Goal: Task Accomplishment & Management: Manage account settings

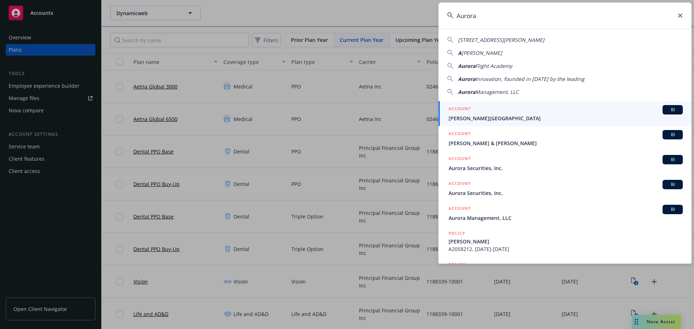
drag, startPoint x: 506, startPoint y: 17, endPoint x: 427, endPoint y: 18, distance: 79.5
click at [427, 18] on div "Aurora 5337 AURORA DR VENTURA, CA 93003-4104 A URORA LEE Aurora Flight Academy …" at bounding box center [347, 164] width 694 height 329
paste input "Operations"
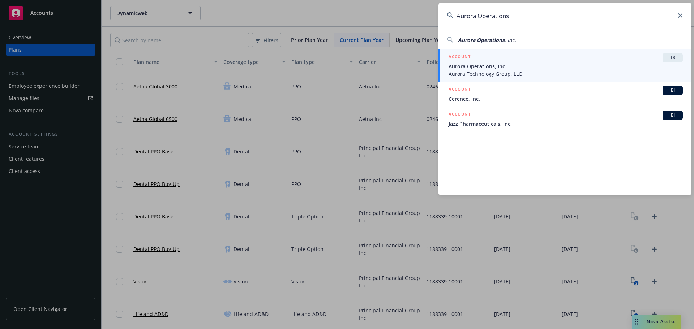
type input "Aurora Operations"
click at [545, 68] on span "Aurora Operations, Inc." at bounding box center [565, 66] width 234 height 8
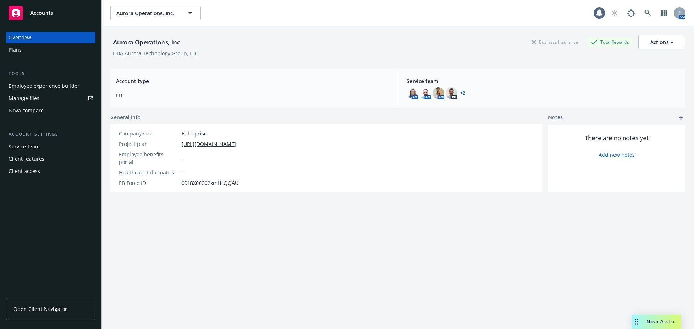
click at [35, 51] on div "Plans" at bounding box center [51, 50] width 84 height 12
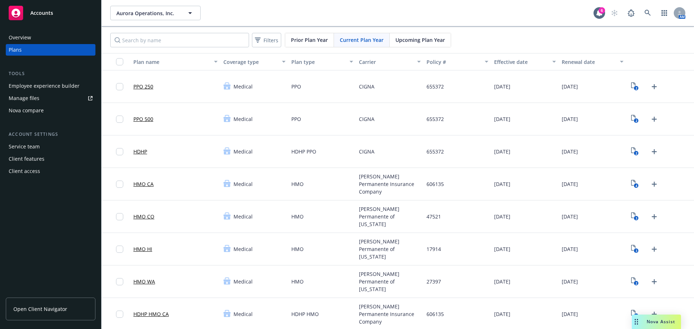
click at [366, 259] on div "Kaiser Permanente of Hawaii" at bounding box center [390, 249] width 68 height 33
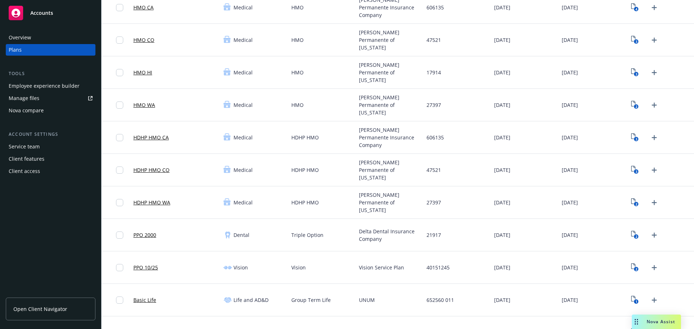
scroll to position [144, 0]
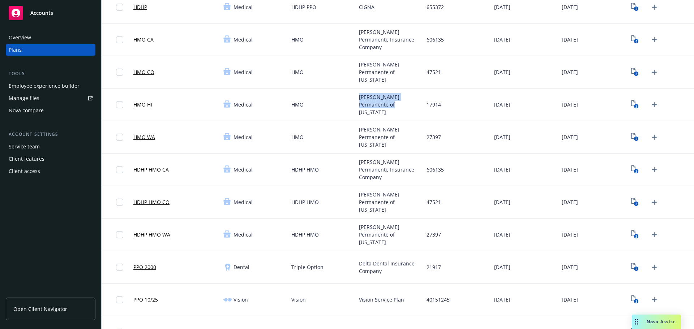
drag, startPoint x: 355, startPoint y: 101, endPoint x: 385, endPoint y: 118, distance: 34.3
click at [385, 118] on div "Kaiser Permanente of Hawaii" at bounding box center [390, 104] width 68 height 33
click at [371, 113] on div "Kaiser Permanente of Hawaii" at bounding box center [390, 104] width 68 height 33
click at [631, 104] on icon "3" at bounding box center [635, 104] width 8 height 8
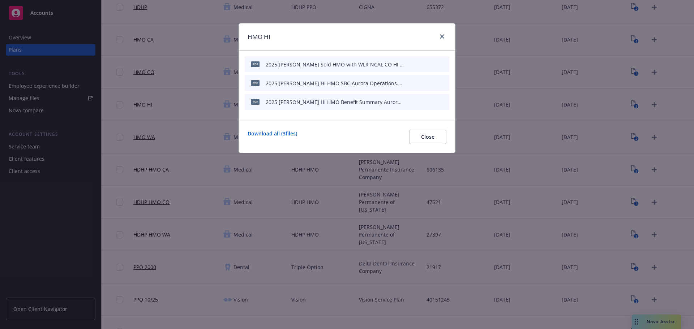
click at [436, 35] on div at bounding box center [441, 36] width 12 height 9
click at [441, 36] on icon "close" at bounding box center [442, 36] width 4 height 4
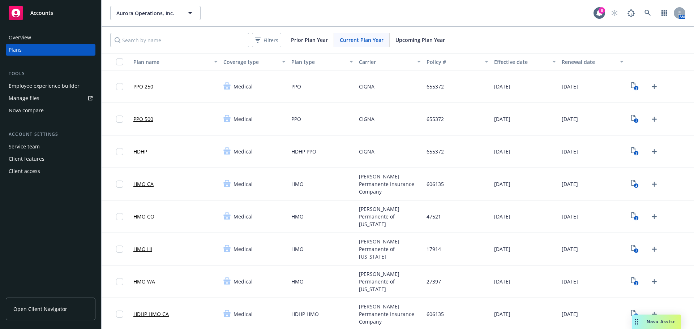
click at [422, 44] on div "Upcoming Plan Year" at bounding box center [419, 40] width 61 height 14
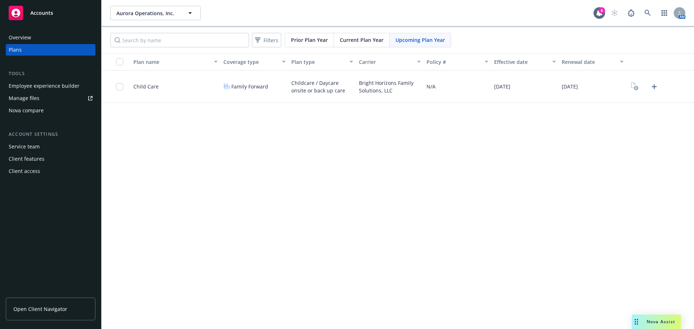
click at [356, 39] on span "Current Plan Year" at bounding box center [362, 40] width 44 height 8
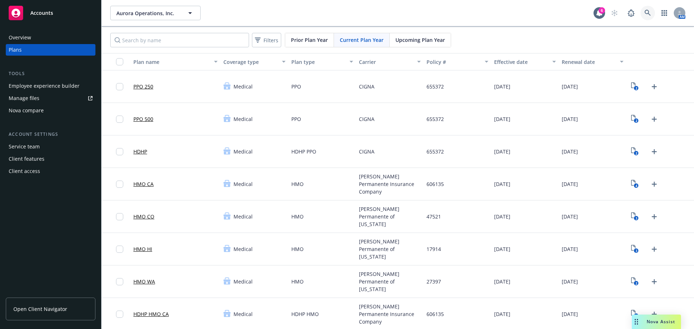
click at [644, 13] on icon at bounding box center [647, 13] width 7 height 7
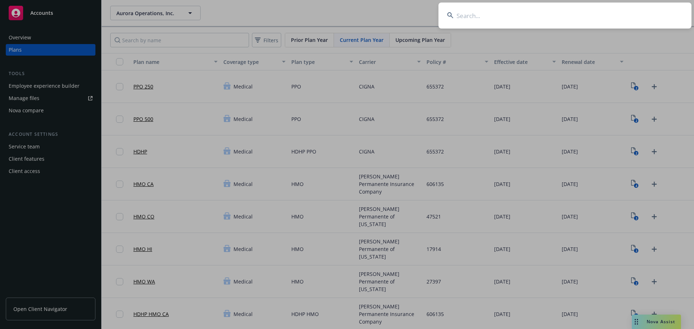
click at [495, 18] on input at bounding box center [564, 16] width 253 height 26
paste input "Woven by Toyota"
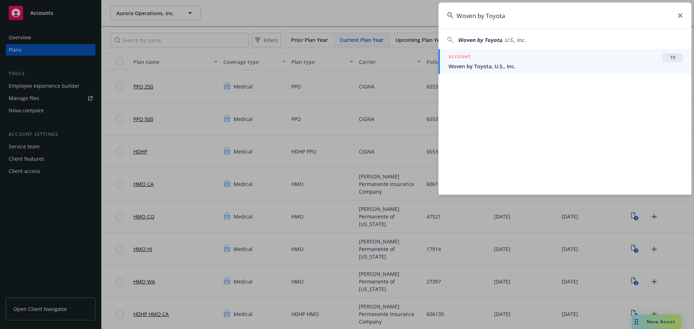
type input "Woven by Toyota"
click at [488, 62] on div "ACCOUNT TR" at bounding box center [565, 57] width 234 height 9
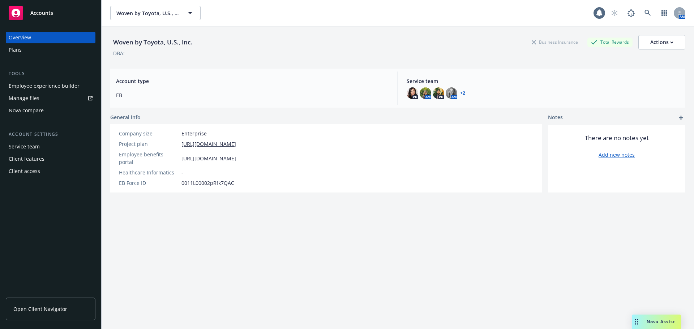
click at [20, 39] on div "Overview" at bounding box center [20, 38] width 22 height 12
click at [25, 45] on div "Plans" at bounding box center [51, 50] width 84 height 12
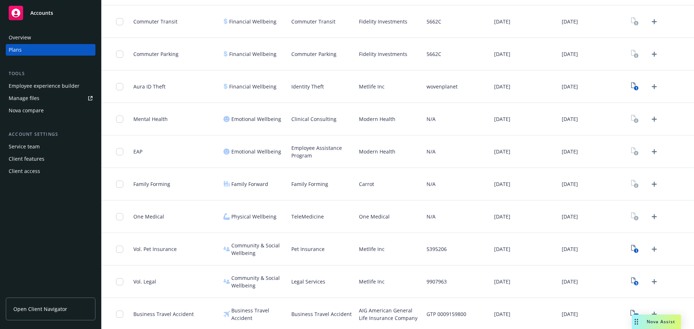
scroll to position [717, 0]
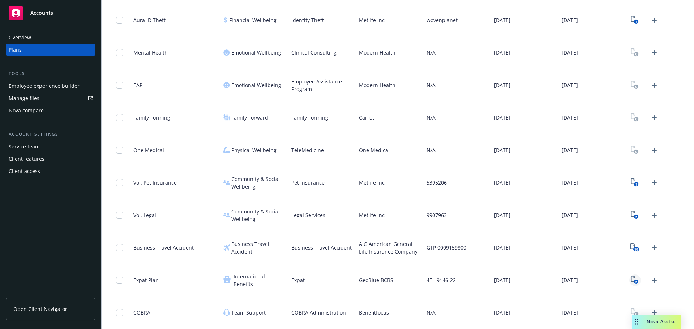
click at [631, 278] on icon "6" at bounding box center [635, 280] width 8 height 8
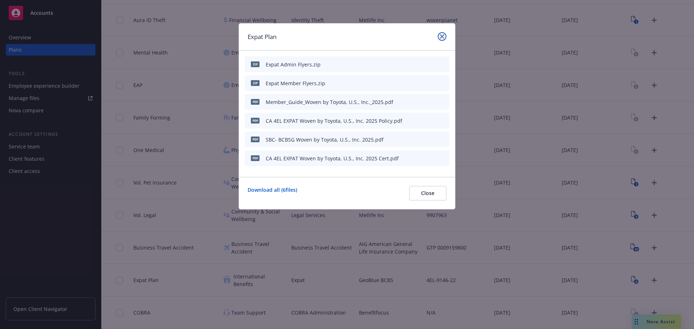
click at [443, 35] on icon "close" at bounding box center [442, 36] width 4 height 4
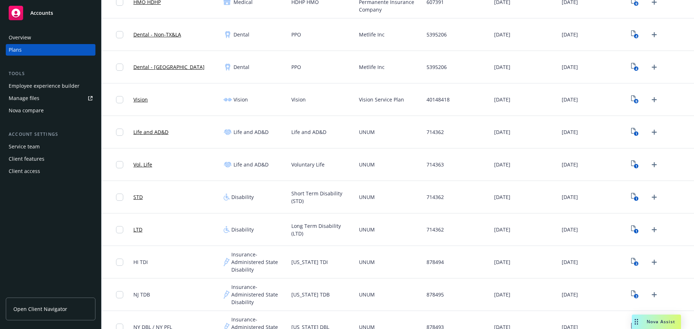
scroll to position [211, 0]
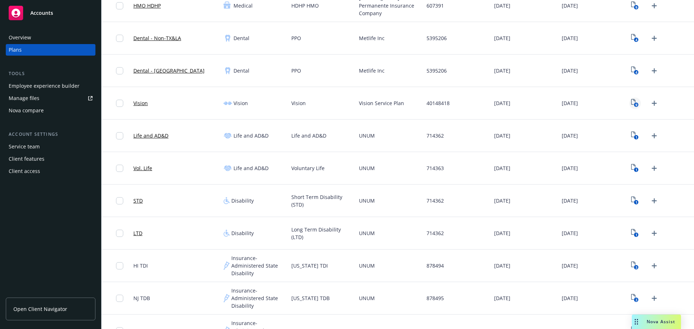
click at [632, 102] on icon "9" at bounding box center [635, 103] width 8 height 8
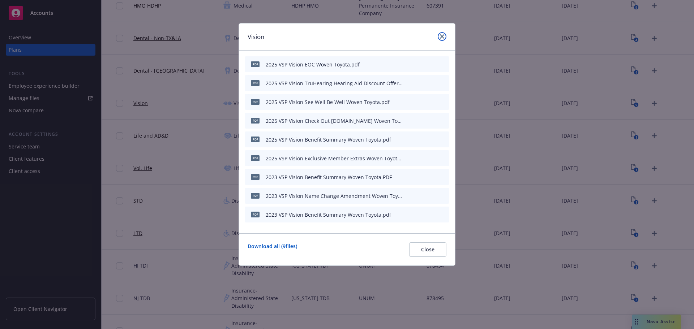
drag, startPoint x: 439, startPoint y: 34, endPoint x: 440, endPoint y: 60, distance: 25.7
click at [439, 34] on link "close" at bounding box center [441, 36] width 9 height 9
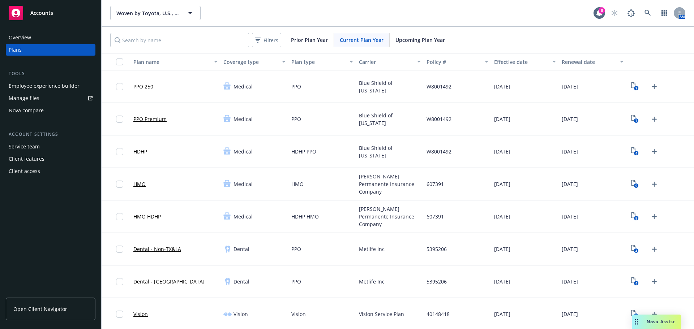
click at [423, 37] on span "Upcoming Plan Year" at bounding box center [419, 40] width 49 height 8
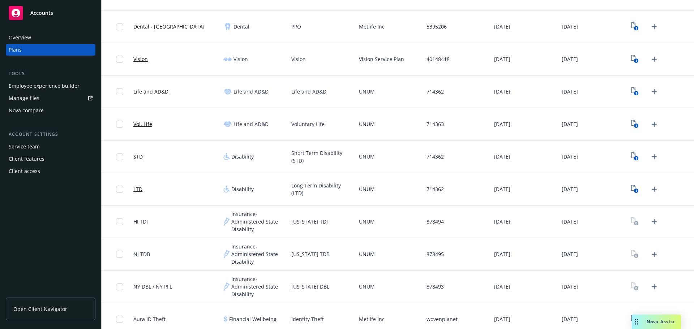
scroll to position [215, 0]
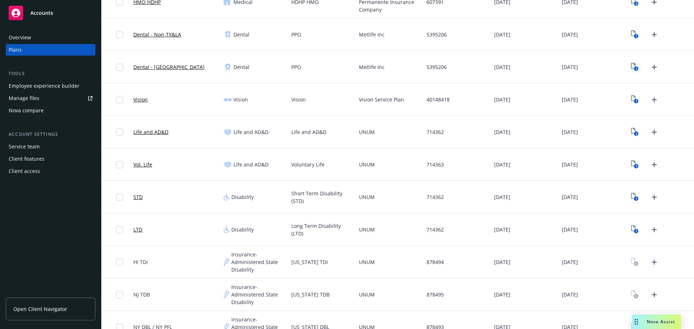
click at [634, 68] on rect "View Plan Documents" at bounding box center [636, 68] width 5 height 5
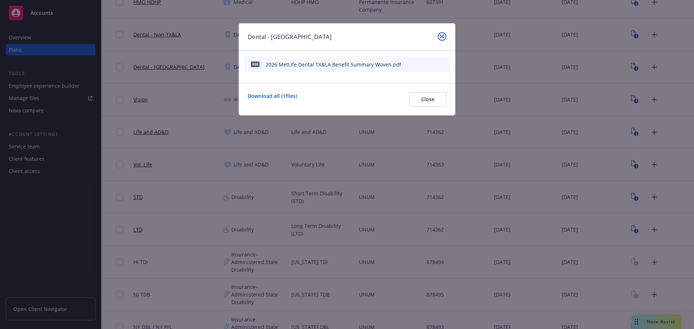
click at [445, 38] on link "close" at bounding box center [441, 36] width 9 height 9
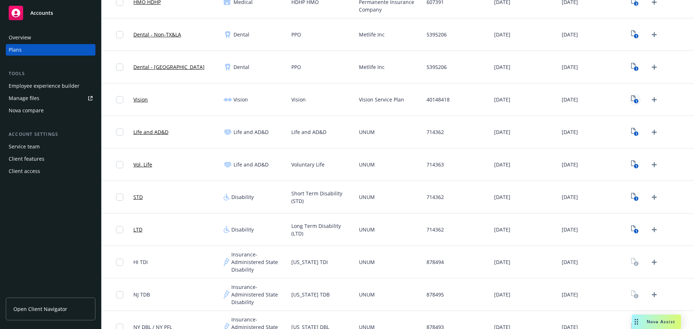
click at [634, 103] on rect "View Plan Documents" at bounding box center [636, 101] width 5 height 5
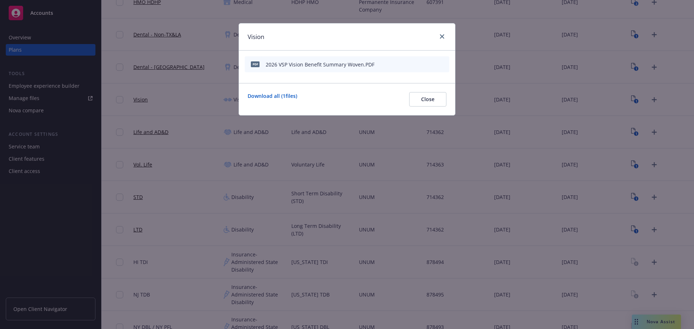
click at [431, 65] on icon "preview file" at bounding box center [430, 63] width 7 height 5
click at [441, 38] on icon "close" at bounding box center [442, 36] width 4 height 4
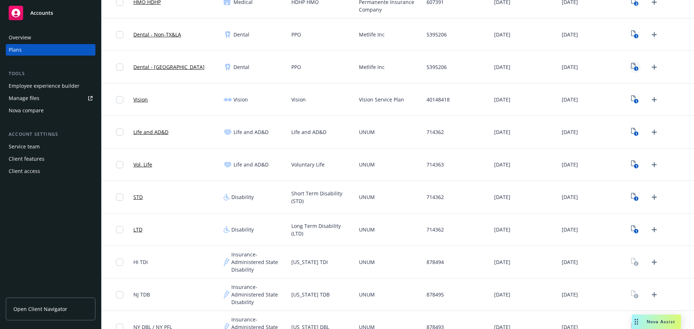
click at [635, 68] on text "1" at bounding box center [636, 68] width 2 height 5
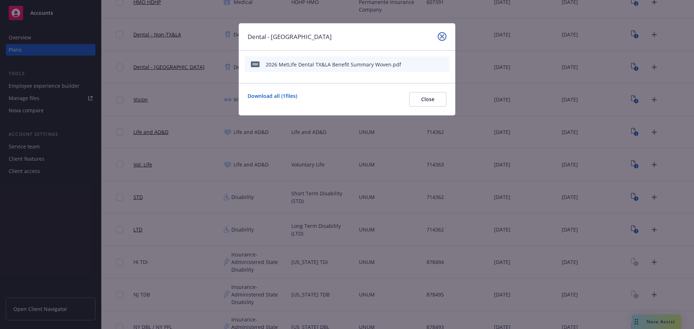
click at [445, 36] on link "close" at bounding box center [441, 36] width 9 height 9
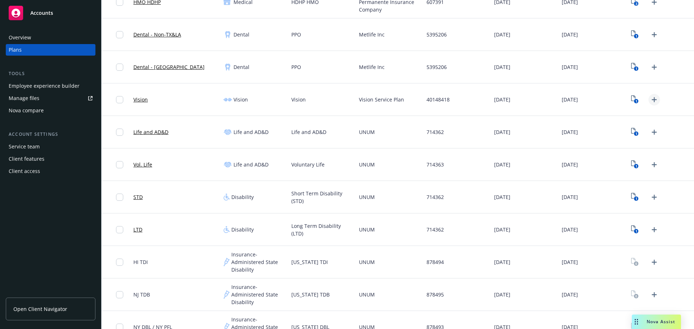
click at [649, 97] on icon "Upload Plan Documents" at bounding box center [653, 99] width 9 height 9
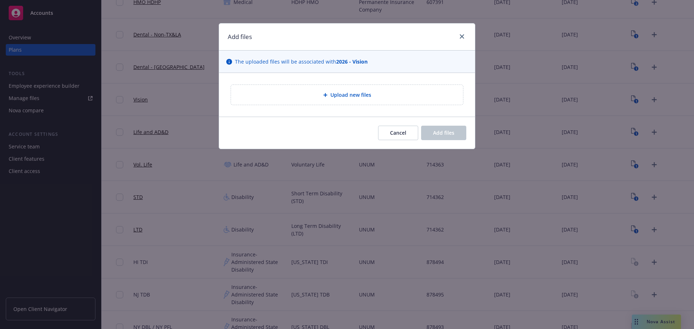
click at [344, 92] on span "Upload new files" at bounding box center [350, 95] width 41 height 8
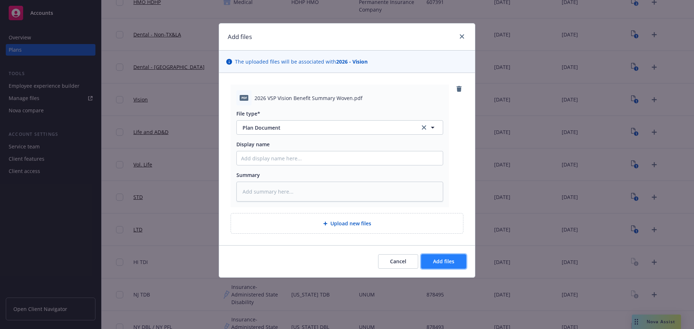
click at [458, 259] on button "Add files" at bounding box center [443, 261] width 45 height 14
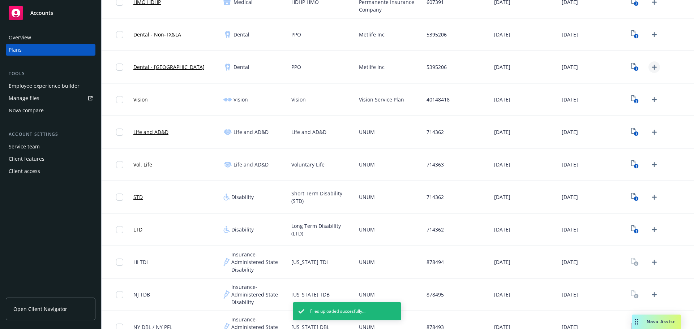
click at [651, 68] on icon "Upload Plan Documents" at bounding box center [653, 67] width 5 height 5
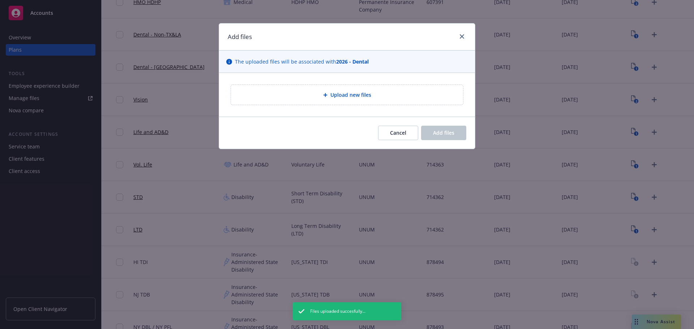
click at [314, 87] on div "Upload new files" at bounding box center [347, 95] width 232 height 20
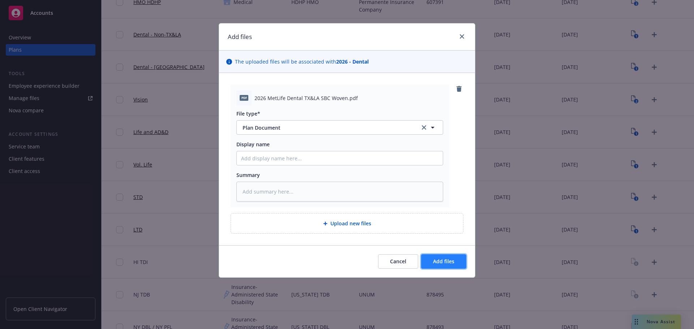
click at [451, 264] on span "Add files" at bounding box center [443, 261] width 21 height 7
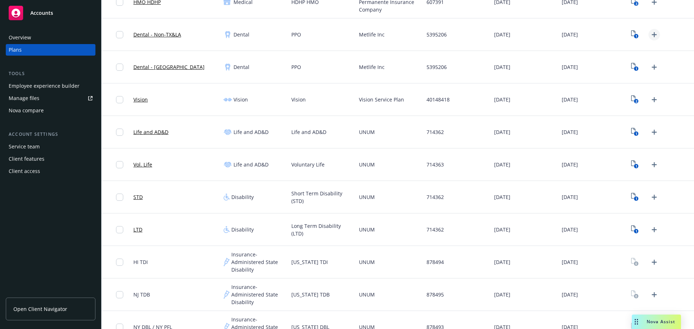
click at [652, 36] on icon "Upload Plan Documents" at bounding box center [653, 34] width 9 height 9
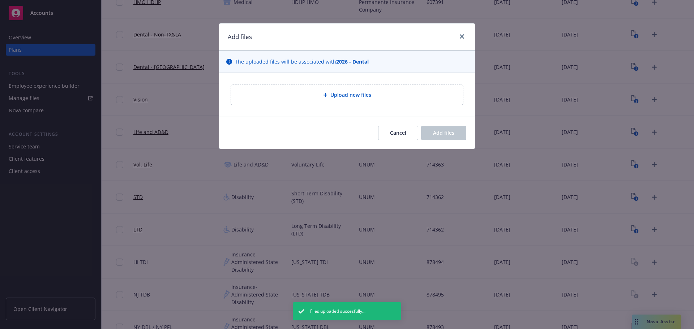
click at [341, 96] on span "Upload new files" at bounding box center [350, 95] width 41 height 8
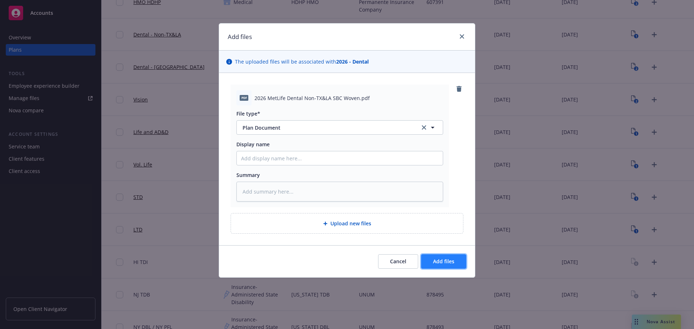
click at [446, 260] on span "Add files" at bounding box center [443, 261] width 21 height 7
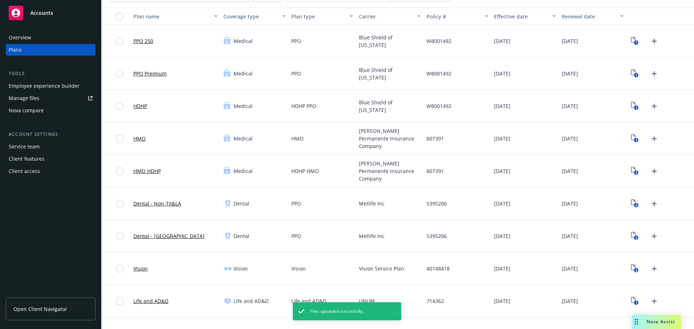
scroll to position [34, 0]
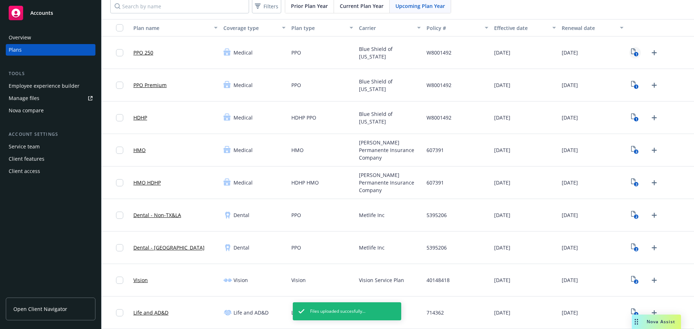
click at [630, 57] on link "1" at bounding box center [635, 53] width 12 height 12
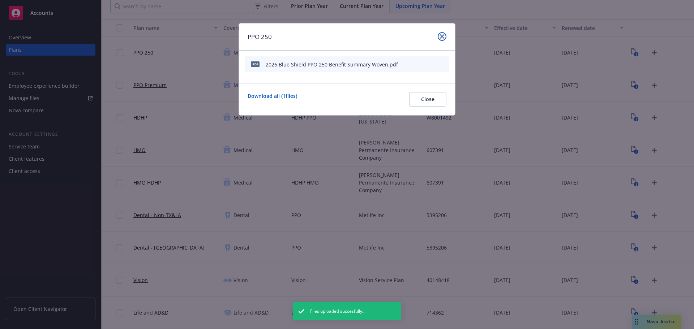
click at [440, 36] on icon "close" at bounding box center [442, 36] width 4 height 4
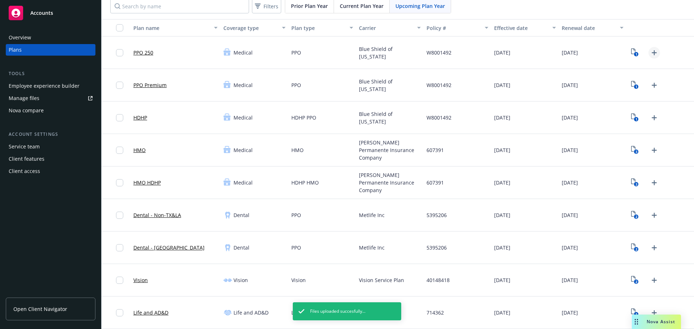
click at [652, 53] on icon "Upload Plan Documents" at bounding box center [653, 52] width 9 height 9
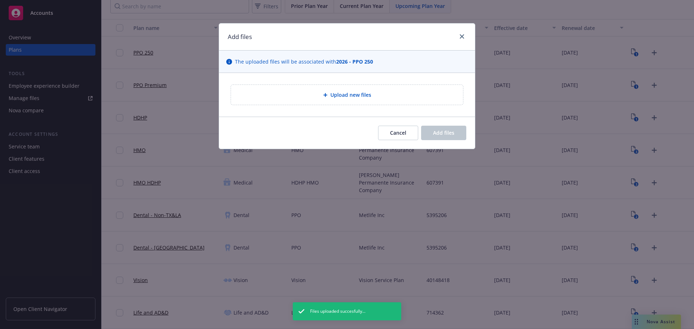
click at [308, 83] on div "Upload new files" at bounding box center [347, 95] width 256 height 44
click at [315, 92] on div "Upload new files" at bounding box center [347, 95] width 220 height 8
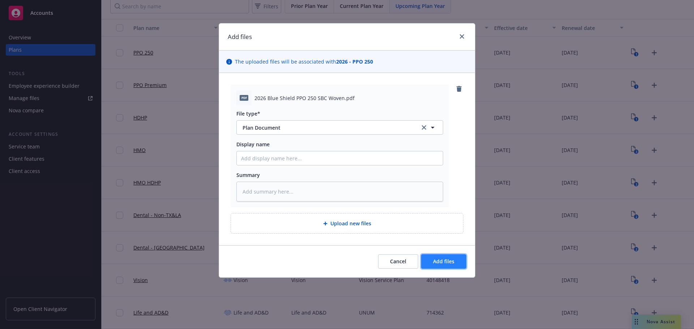
click at [459, 255] on button "Add files" at bounding box center [443, 261] width 45 height 14
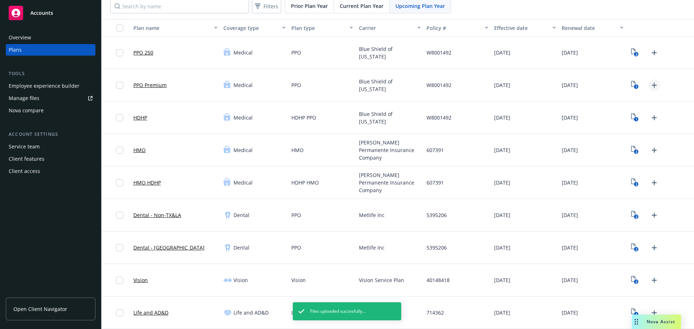
click at [651, 85] on icon "Upload Plan Documents" at bounding box center [653, 85] width 5 height 5
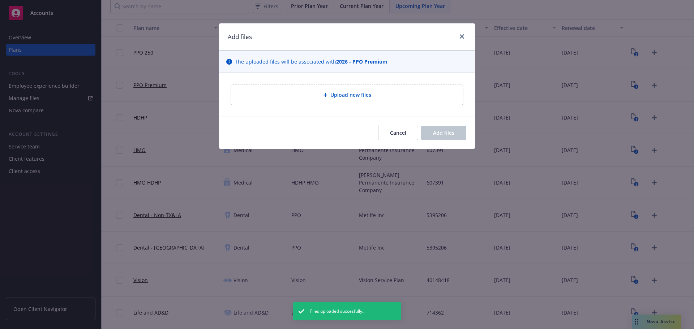
click at [320, 101] on div "Upload new files" at bounding box center [347, 95] width 232 height 20
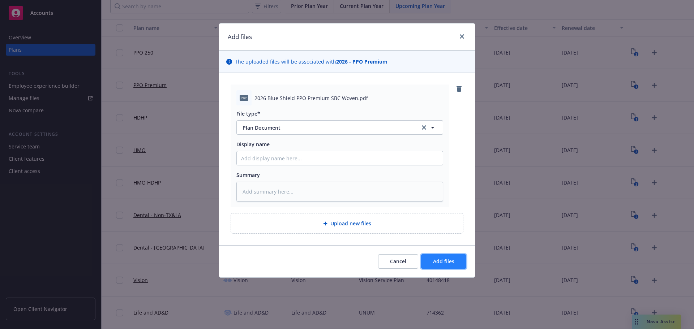
click at [451, 262] on span "Add files" at bounding box center [443, 261] width 21 height 7
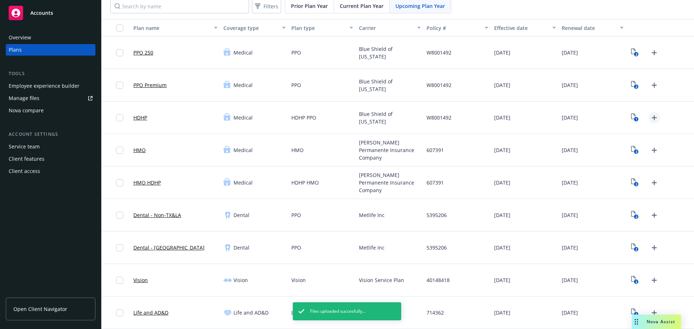
click at [651, 119] on icon "Upload Plan Documents" at bounding box center [653, 117] width 9 height 9
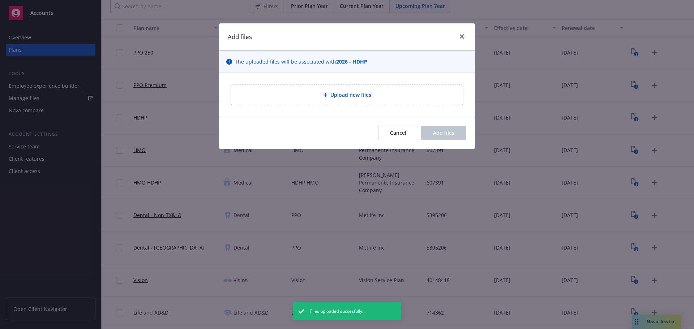
click at [328, 98] on div "Upload new files" at bounding box center [347, 95] width 220 height 8
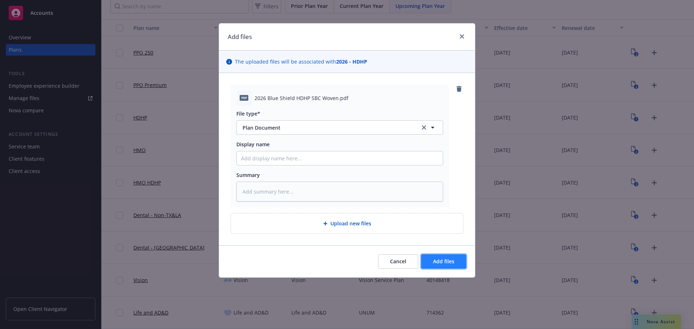
click at [453, 261] on span "Add files" at bounding box center [443, 261] width 21 height 7
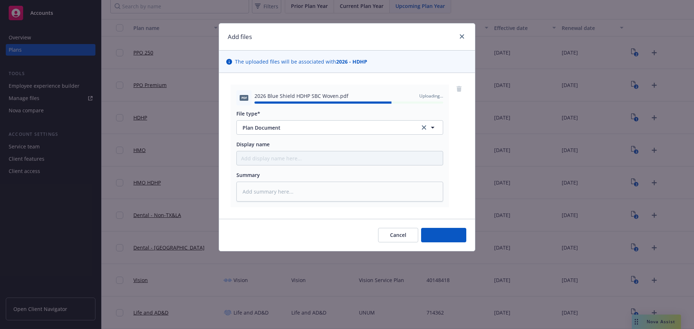
type textarea "x"
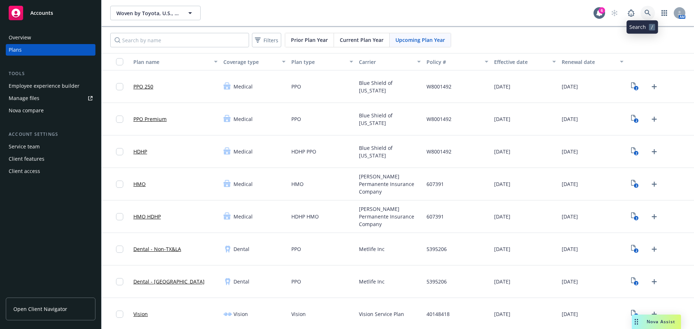
click at [644, 11] on icon at bounding box center [647, 13] width 7 height 7
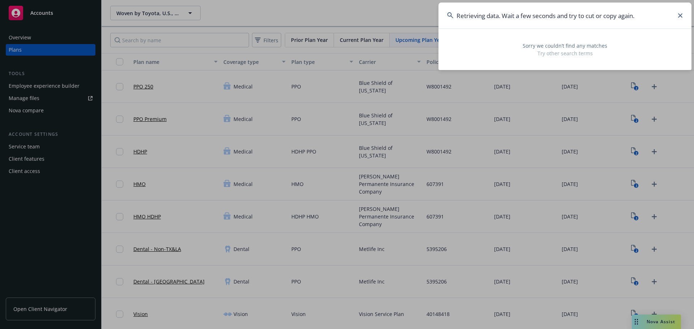
click at [609, 21] on input "Retrieving data. Wait a few seconds and try to cut or copy again." at bounding box center [564, 16] width 253 height 26
paste input "LivePerson"
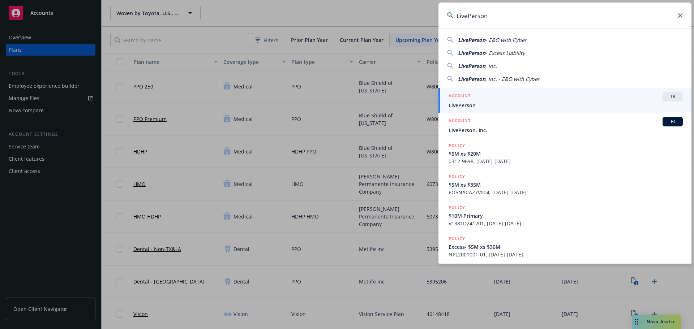
type input "LivePerson"
click at [530, 101] on div "ACCOUNT TR" at bounding box center [565, 96] width 234 height 9
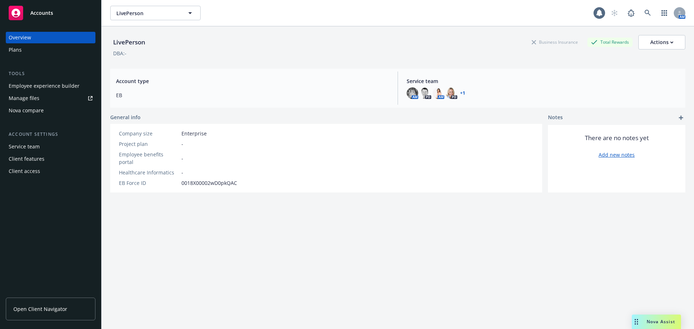
click at [57, 49] on div "Plans" at bounding box center [51, 50] width 84 height 12
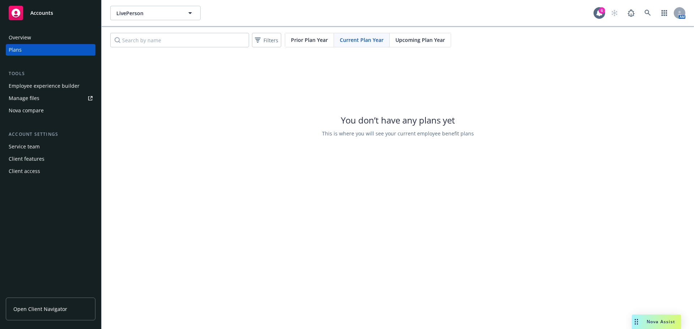
click at [431, 42] on span "Upcoming Plan Year" at bounding box center [419, 40] width 49 height 8
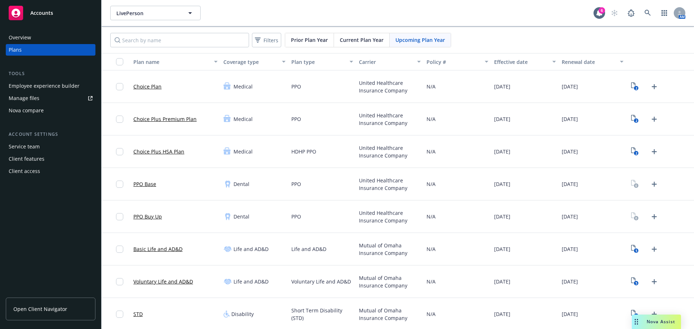
click at [655, 189] on div at bounding box center [660, 184] width 68 height 33
click at [651, 187] on icon "Upload Plan Documents" at bounding box center [653, 184] width 9 height 9
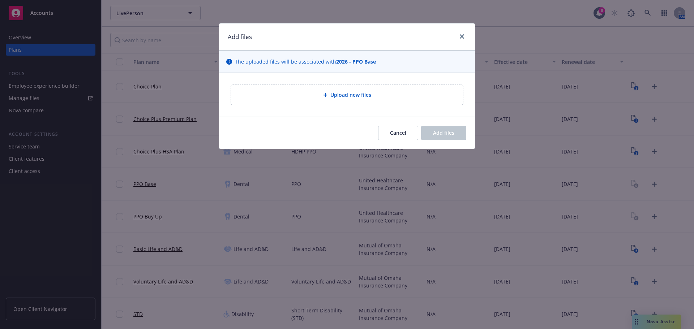
click at [337, 99] on div "Upload new files" at bounding box center [347, 95] width 220 height 8
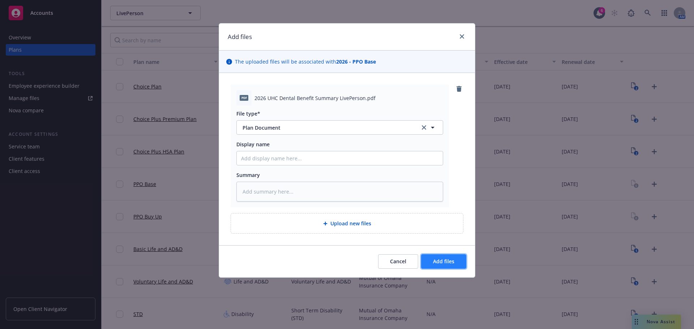
click at [448, 261] on span "Add files" at bounding box center [443, 261] width 21 height 7
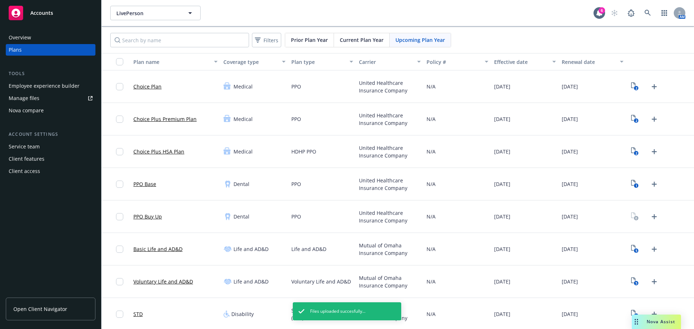
click at [643, 216] on div at bounding box center [644, 217] width 31 height 12
click at [649, 219] on icon "Upload Plan Documents" at bounding box center [653, 216] width 9 height 9
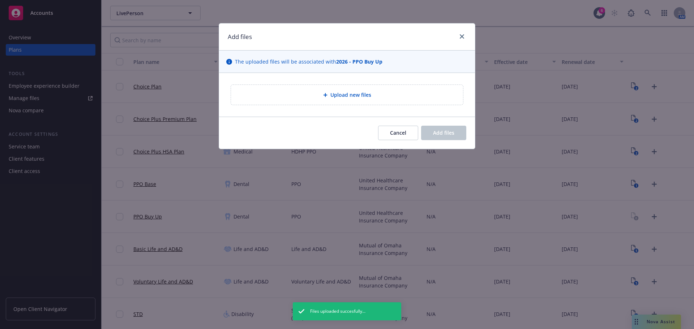
click at [322, 84] on div "Upload new files" at bounding box center [347, 95] width 256 height 44
click at [330, 99] on div "Upload new files" at bounding box center [347, 95] width 232 height 20
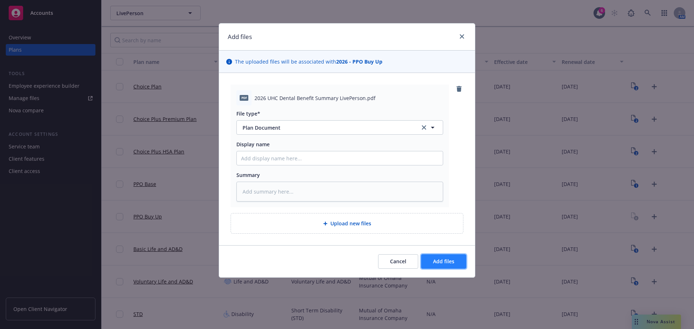
click at [433, 261] on span "Add files" at bounding box center [443, 261] width 21 height 7
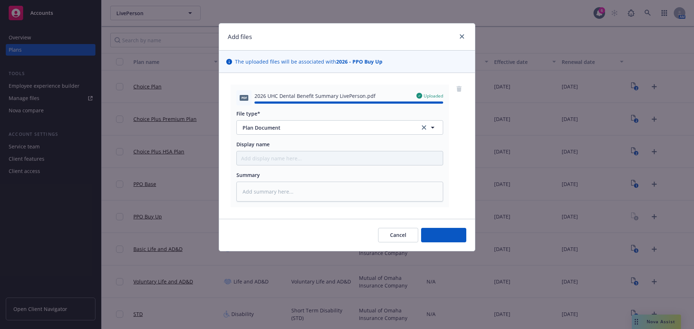
type textarea "x"
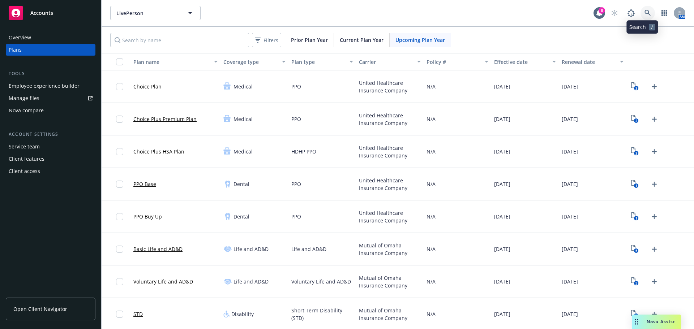
click at [644, 12] on icon at bounding box center [647, 13] width 7 height 7
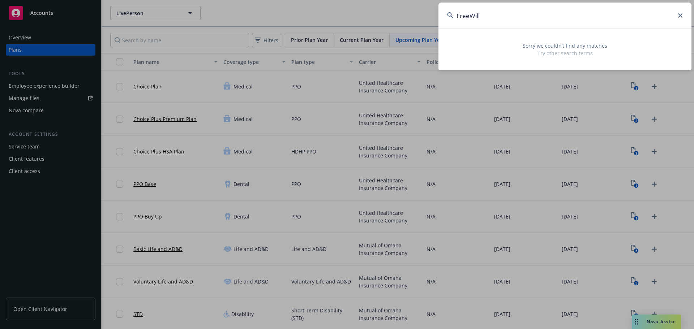
drag, startPoint x: 589, startPoint y: 6, endPoint x: 357, endPoint y: 4, distance: 231.9
click at [357, 4] on div "FreeWill Sorry we couldn’t find any matches Try other search terms" at bounding box center [347, 164] width 694 height 329
paste input "Yamaichi Electronics USA"
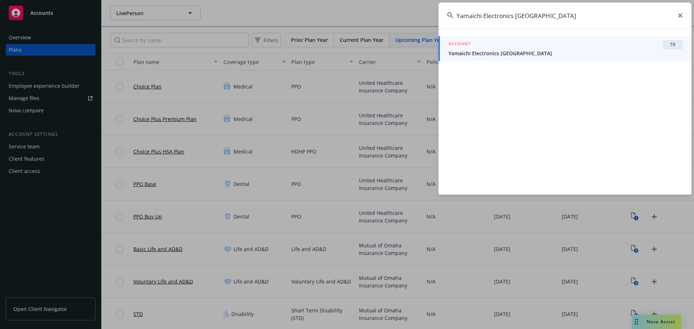
type input "Yamaichi Electronics USA"
click at [536, 52] on span "Yamaichi Electronics USA" at bounding box center [565, 53] width 234 height 8
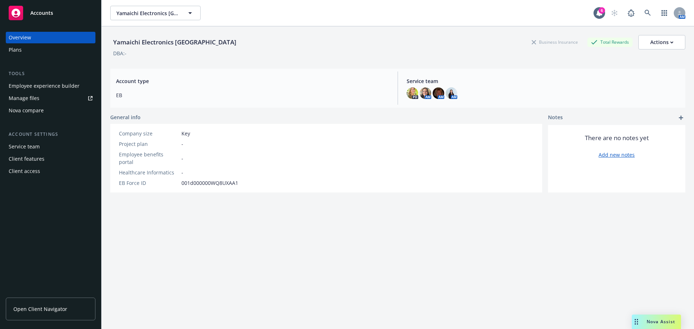
click at [27, 51] on div "Plans" at bounding box center [51, 50] width 84 height 12
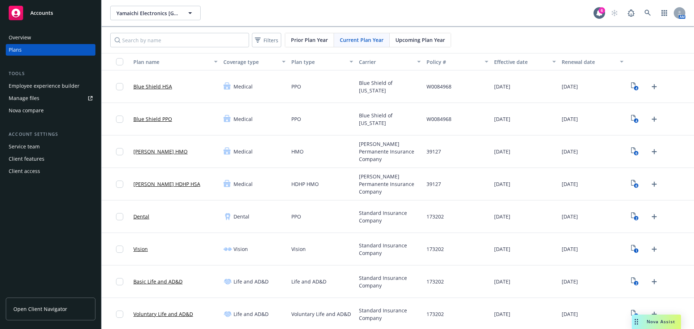
click at [423, 41] on span "Upcoming Plan Year" at bounding box center [419, 40] width 49 height 8
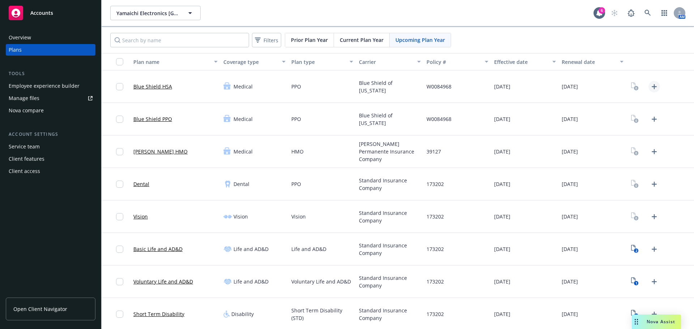
click at [650, 85] on icon "Upload Plan Documents" at bounding box center [653, 86] width 9 height 9
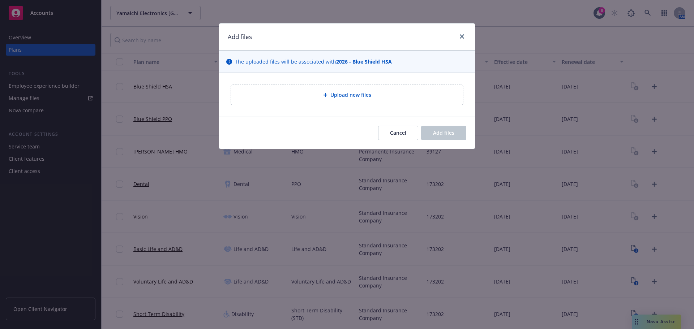
click at [367, 101] on div "Upload new files" at bounding box center [347, 95] width 232 height 20
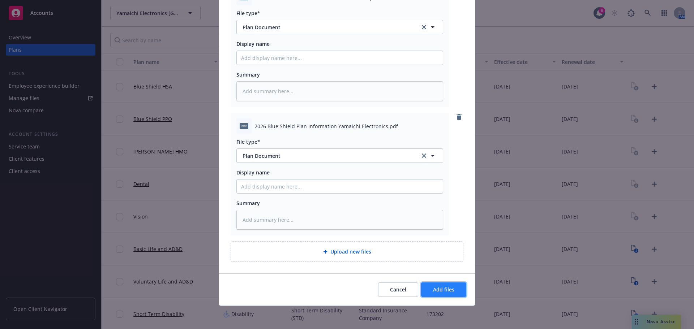
click at [441, 295] on button "Add files" at bounding box center [443, 289] width 45 height 14
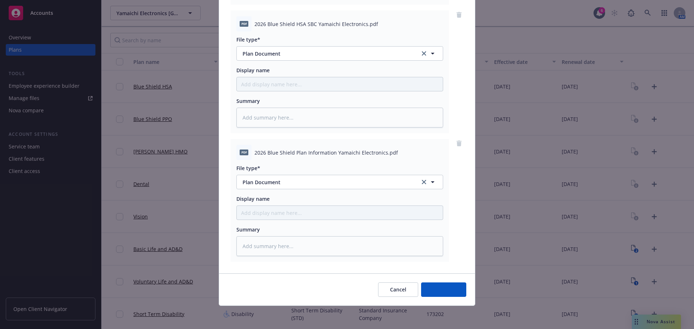
scroll to position [203, 0]
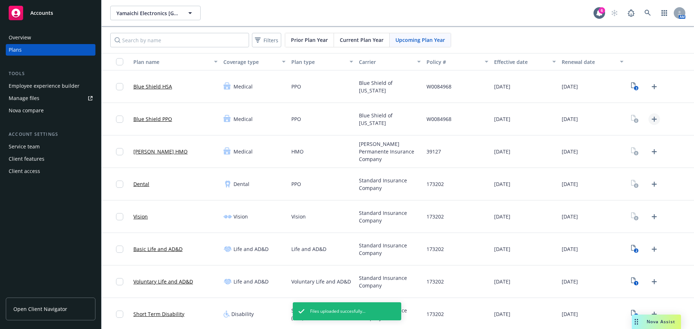
click at [649, 120] on icon "Upload Plan Documents" at bounding box center [653, 119] width 9 height 9
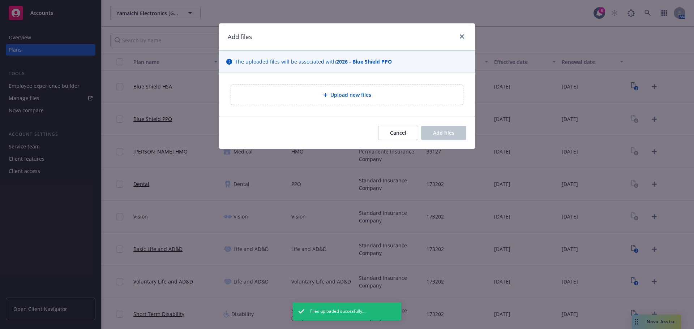
click at [328, 97] on div at bounding box center [326, 95] width 7 height 4
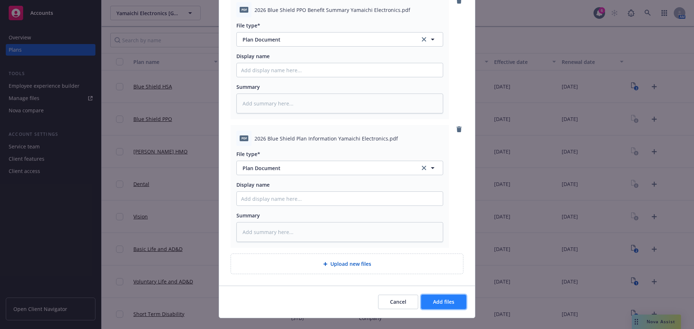
click at [442, 301] on span "Add files" at bounding box center [443, 301] width 21 height 7
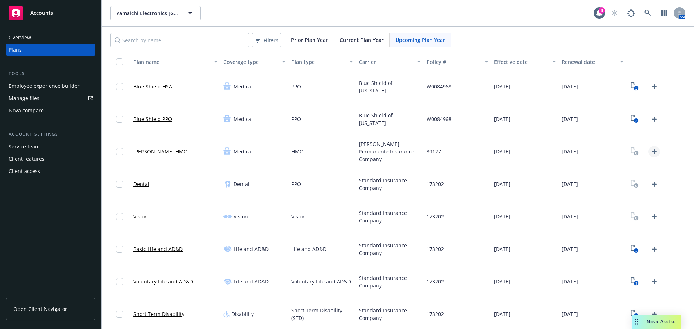
click at [649, 152] on icon "Upload Plan Documents" at bounding box center [653, 151] width 9 height 9
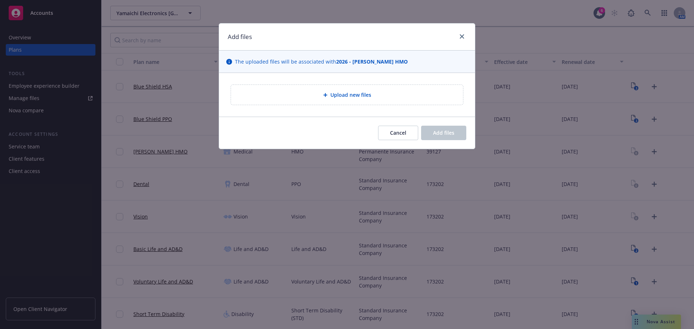
click at [340, 96] on span "Upload new files" at bounding box center [350, 95] width 41 height 8
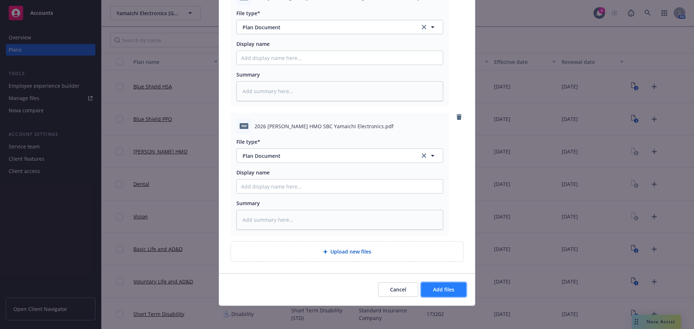
click at [441, 292] on span "Add files" at bounding box center [443, 289] width 21 height 7
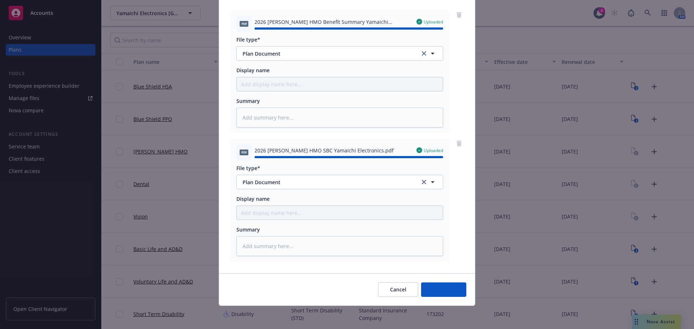
type textarea "x"
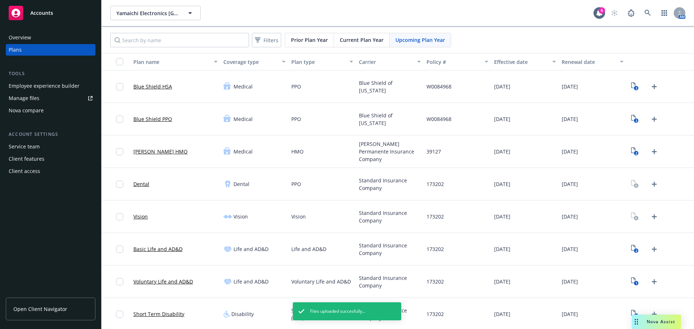
click at [638, 152] on div "2" at bounding box center [644, 152] width 31 height 12
click at [635, 152] on link "2" at bounding box center [635, 152] width 12 height 12
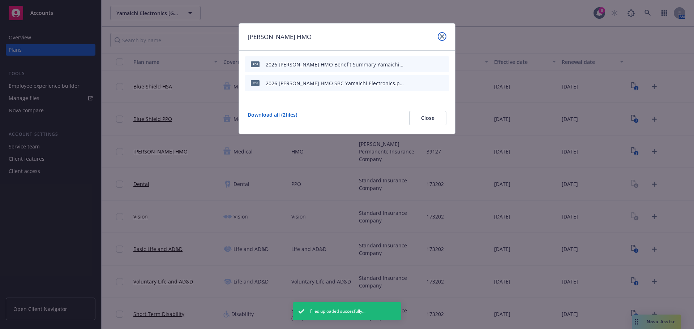
click at [445, 34] on link "close" at bounding box center [441, 36] width 9 height 9
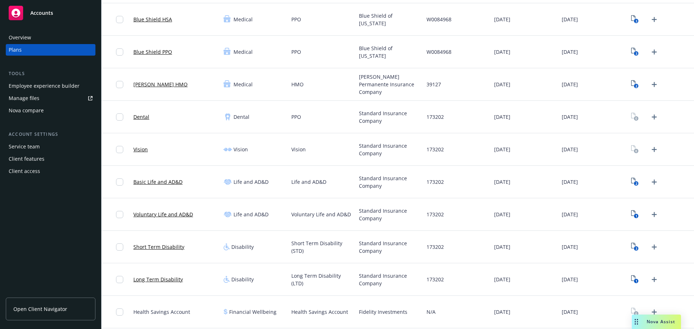
scroll to position [99, 0]
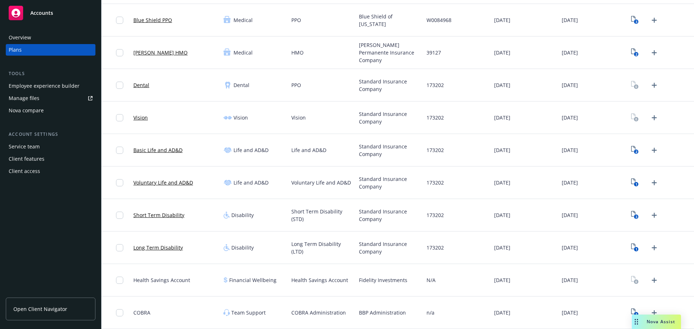
click at [356, 282] on div "Fidelity Investments" at bounding box center [390, 280] width 68 height 33
click at [362, 279] on span "Fidelity Investments" at bounding box center [383, 280] width 48 height 8
copy span "Fidelity"
click at [629, 311] on link "1" at bounding box center [635, 313] width 12 height 12
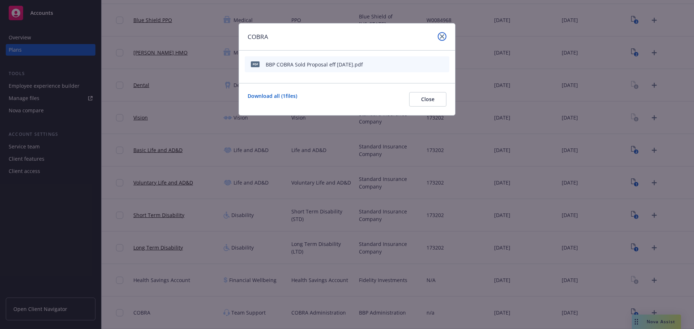
drag, startPoint x: 444, startPoint y: 37, endPoint x: 236, endPoint y: 100, distance: 217.1
click at [444, 38] on icon "close" at bounding box center [442, 36] width 4 height 4
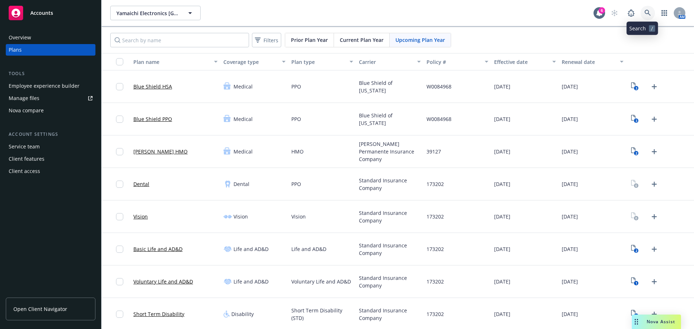
click at [644, 12] on icon at bounding box center [647, 13] width 7 height 7
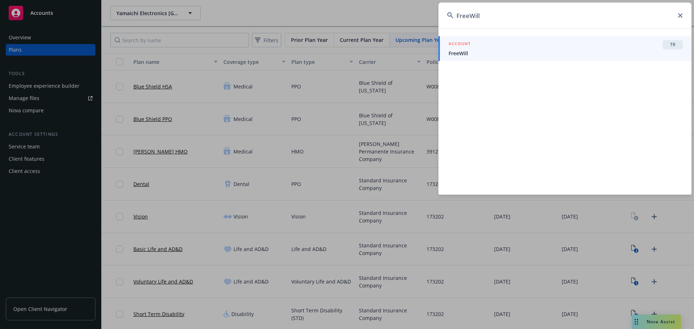
type input "FreeWill"
click at [531, 45] on div "ACCOUNT TR" at bounding box center [565, 44] width 234 height 9
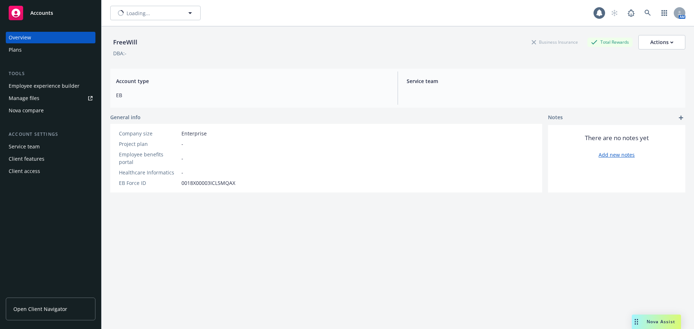
click at [22, 48] on div "Plans" at bounding box center [51, 50] width 84 height 12
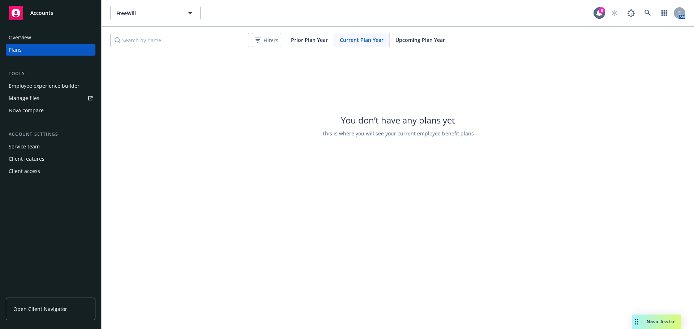
click at [403, 34] on div "Upcoming Plan Year" at bounding box center [419, 40] width 61 height 14
click at [355, 39] on span "Current Plan Year" at bounding box center [362, 40] width 44 height 8
click at [290, 39] on div "Prior Plan Year" at bounding box center [309, 40] width 49 height 14
click at [388, 247] on div "FreeWill FreeWill 6 AM Filters Prior Plan Year Current Plan Year Upcoming Plan …" at bounding box center [397, 164] width 592 height 329
click at [307, 33] on div "Prior Plan Year Current Plan Year Upcoming Plan Year" at bounding box center [368, 40] width 166 height 14
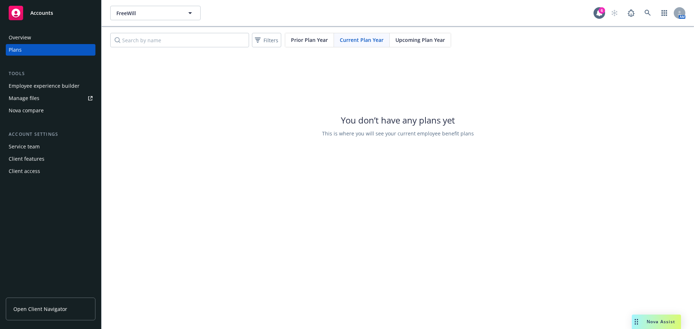
click at [308, 41] on span "Prior Plan Year" at bounding box center [309, 40] width 37 height 8
click at [648, 13] on icon at bounding box center [647, 13] width 6 height 6
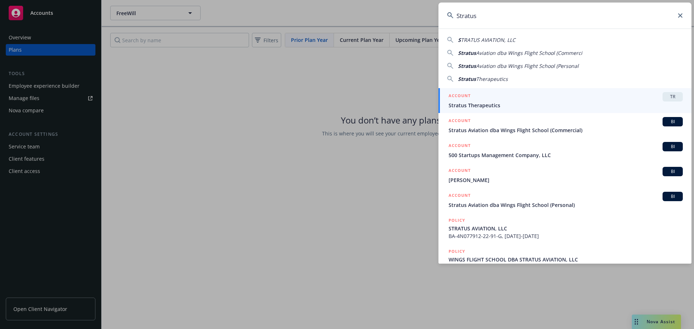
type input "Stratus"
click at [510, 106] on span "Stratus Therapeutics" at bounding box center [565, 105] width 234 height 8
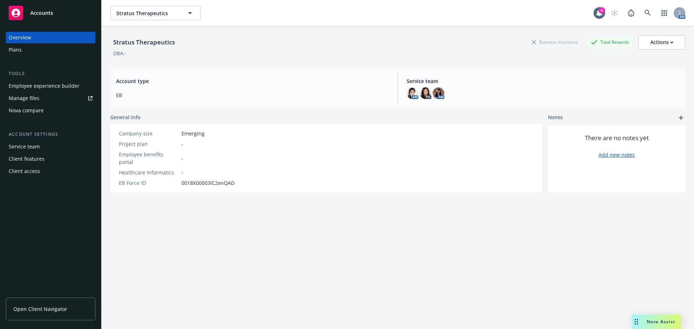
click at [39, 49] on div "Plans" at bounding box center [51, 50] width 84 height 12
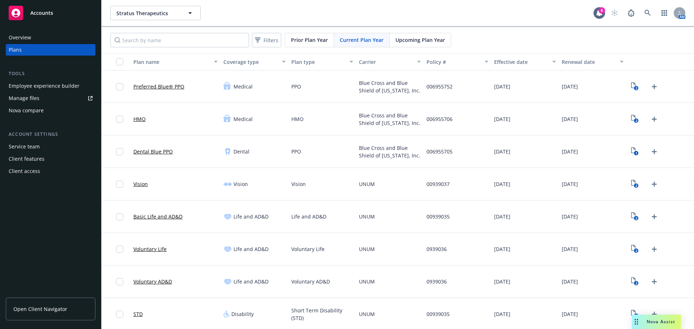
click at [412, 43] on span "Upcoming Plan Year" at bounding box center [419, 40] width 49 height 8
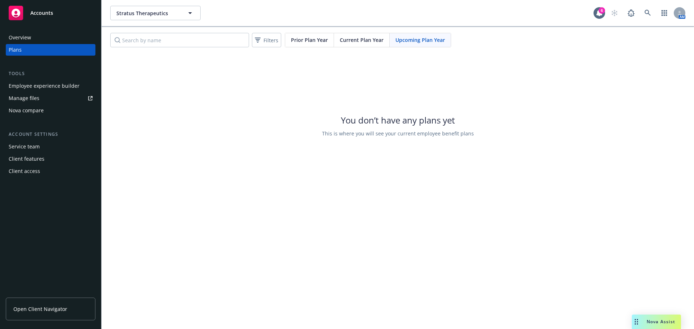
click at [353, 36] on span "Current Plan Year" at bounding box center [362, 40] width 44 height 8
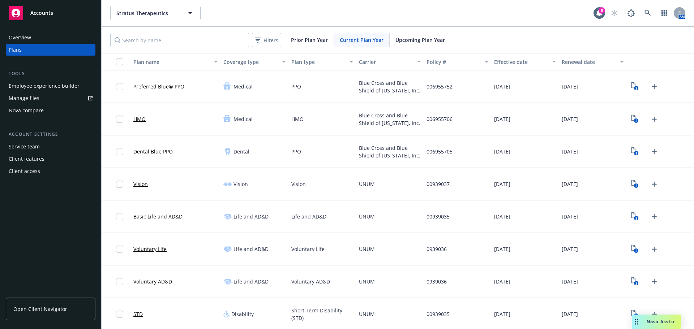
click at [48, 104] on link "Manage files" at bounding box center [51, 98] width 90 height 12
click at [644, 16] on icon at bounding box center [647, 13] width 7 height 7
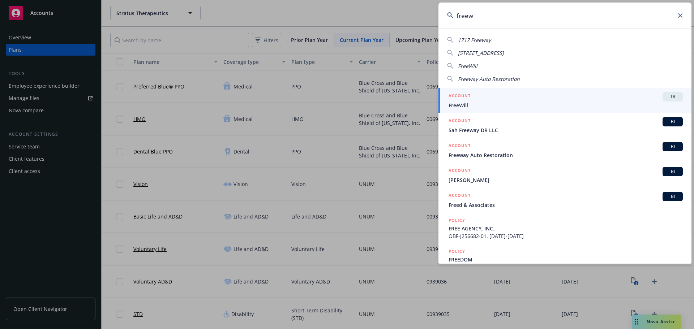
type input "freew"
click at [520, 98] on div "ACCOUNT TR" at bounding box center [565, 96] width 234 height 9
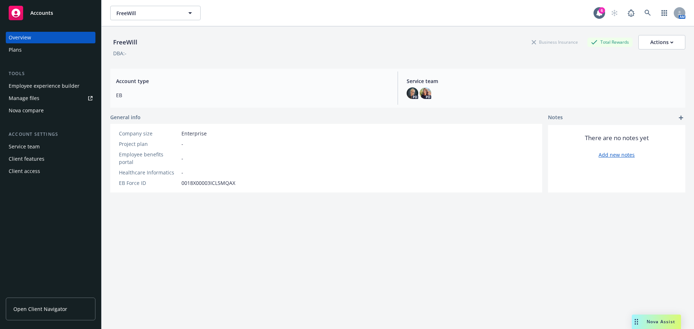
click at [45, 49] on div "Plans" at bounding box center [51, 50] width 84 height 12
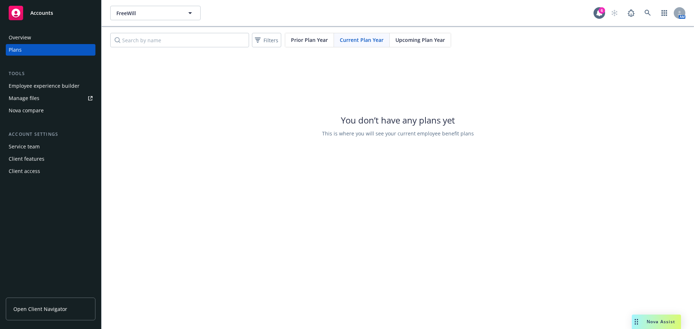
click at [433, 40] on span "Upcoming Plan Year" at bounding box center [419, 40] width 49 height 8
click at [431, 252] on div "FreeWill FreeWill 6 AM Filters Prior Plan Year Current Plan Year Upcoming Plan …" at bounding box center [397, 164] width 592 height 329
click at [236, 221] on div "FreeWill FreeWill 6 AM Filters Prior Plan Year Current Plan Year Upcoming Plan …" at bounding box center [397, 164] width 592 height 329
click at [356, 191] on div "You don’t have any plans yet This is where you will see your current employee b…" at bounding box center [397, 125] width 592 height 144
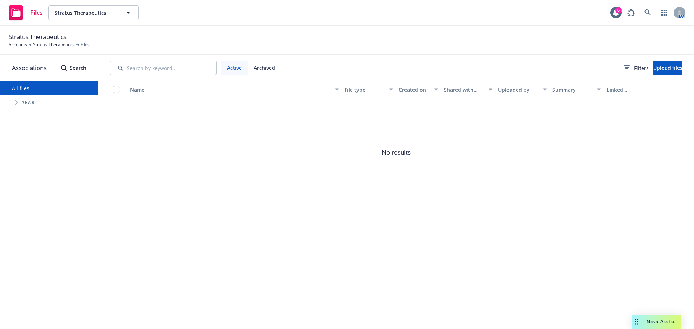
click at [11, 103] on span "Tree Example" at bounding box center [16, 103] width 12 height 12
click at [21, 117] on span "Tree Example" at bounding box center [26, 118] width 12 height 12
click at [21, 118] on span "Tree Example" at bounding box center [26, 118] width 12 height 12
click at [24, 216] on span "Tree Example" at bounding box center [26, 218] width 12 height 12
click at [42, 234] on span "Carrier" at bounding box center [50, 234] width 21 height 4
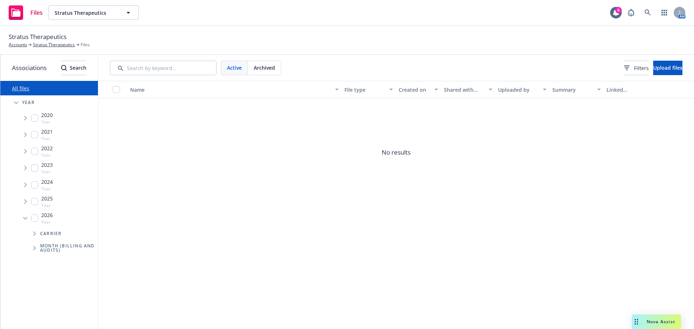
click at [36, 236] on span "Tree Example" at bounding box center [35, 234] width 12 height 12
drag, startPoint x: 31, startPoint y: 310, endPoint x: 37, endPoint y: 308, distance: 7.0
click at [30, 323] on span "Tree Example" at bounding box center [35, 329] width 12 height 12
click at [24, 206] on span "Tree Example" at bounding box center [26, 202] width 12 height 12
click at [34, 218] on icon "Tree Example" at bounding box center [34, 217] width 3 height 4
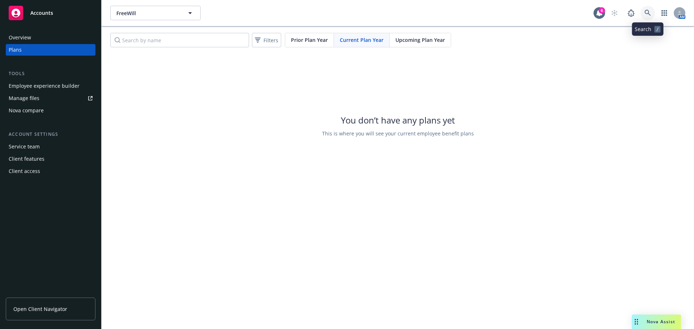
click at [643, 17] on link at bounding box center [647, 13] width 14 height 14
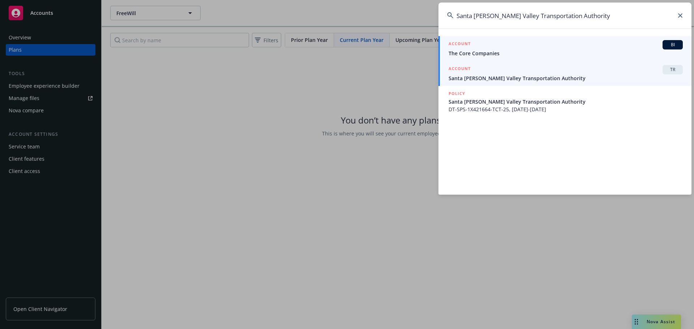
type input "Santa Clara Valley Transportation Authority"
click at [535, 79] on span "Santa Clara Valley Transportation Authority" at bounding box center [565, 78] width 234 height 8
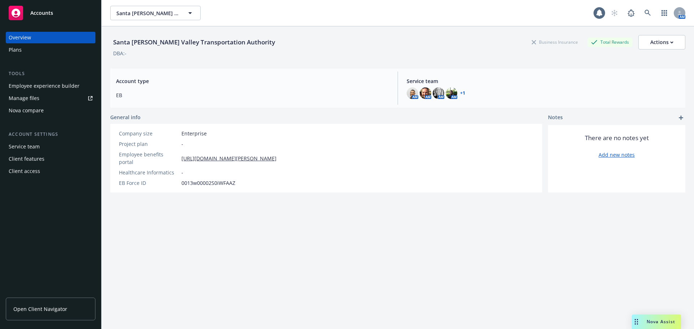
click at [27, 52] on div "Plans" at bounding box center [51, 50] width 84 height 12
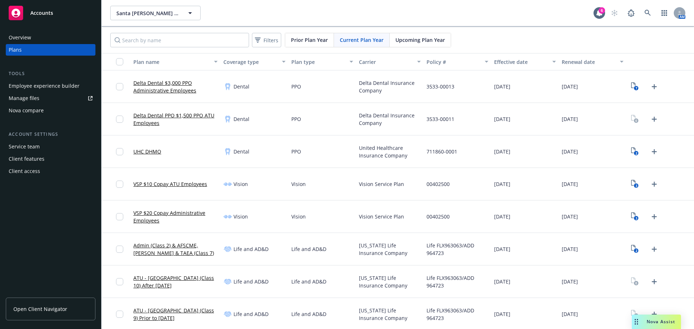
click at [432, 40] on span "Upcoming Plan Year" at bounding box center [419, 40] width 49 height 8
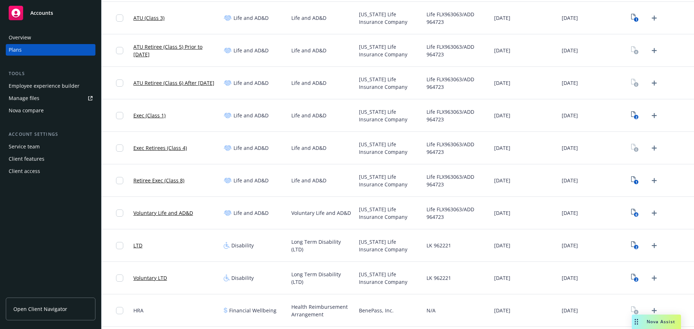
scroll to position [506, 0]
